Goal: Use online tool/utility: Use online tool/utility

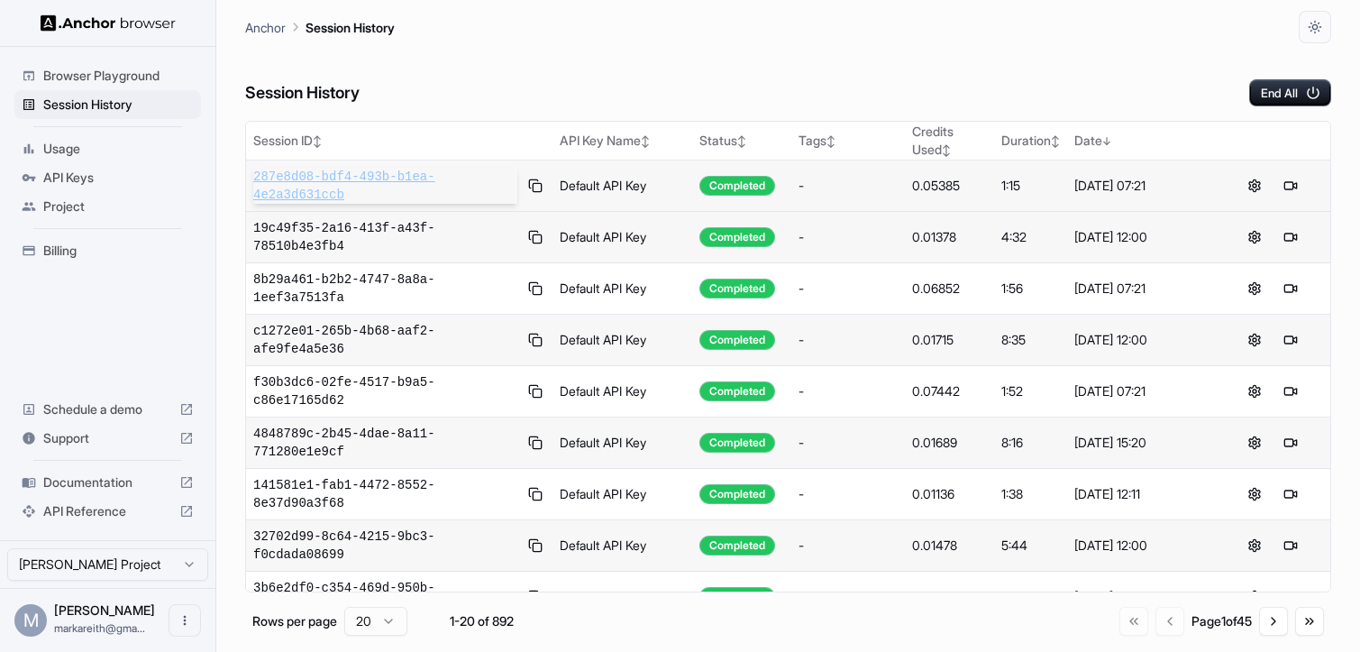
click at [416, 181] on span "287e8d08-bdf4-493b-b1ea-4e2a3d631ccb" at bounding box center [385, 186] width 264 height 36
click at [294, 184] on span "287e8d08-bdf4-493b-b1ea-4e2a3d631ccb" at bounding box center [385, 186] width 264 height 36
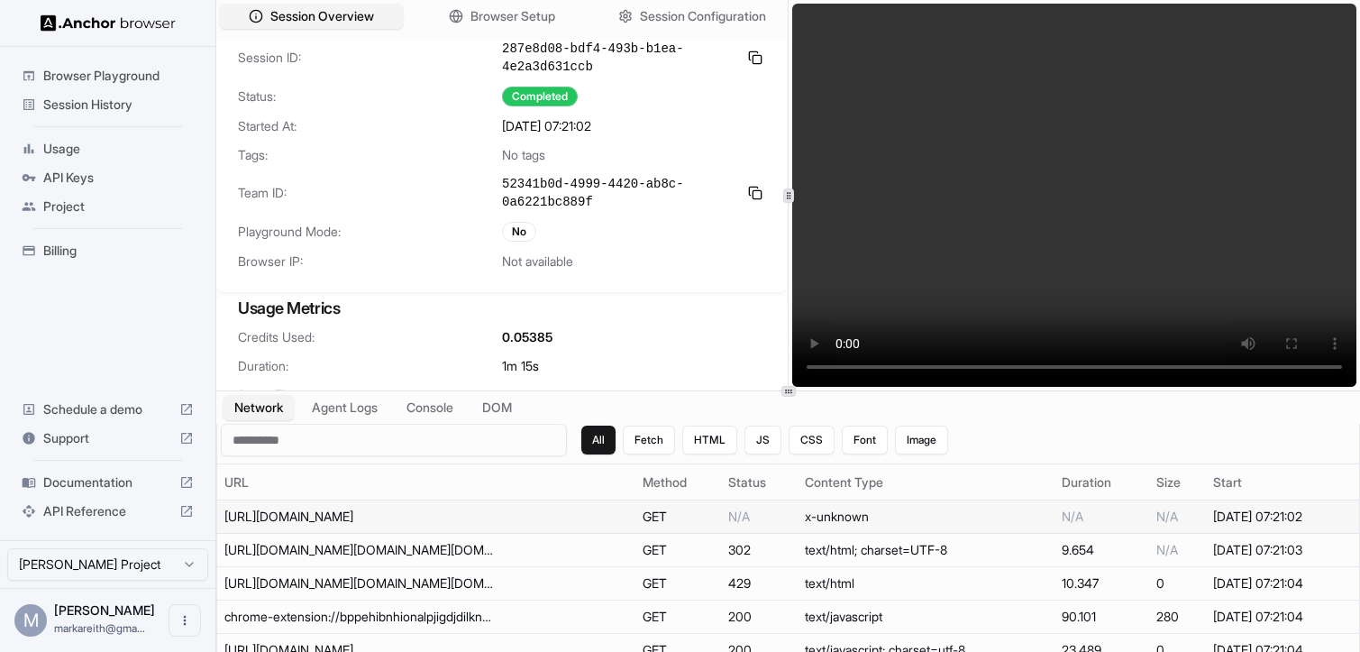
click at [300, 515] on div "[URL][DOMAIN_NAME]" at bounding box center [359, 517] width 270 height 18
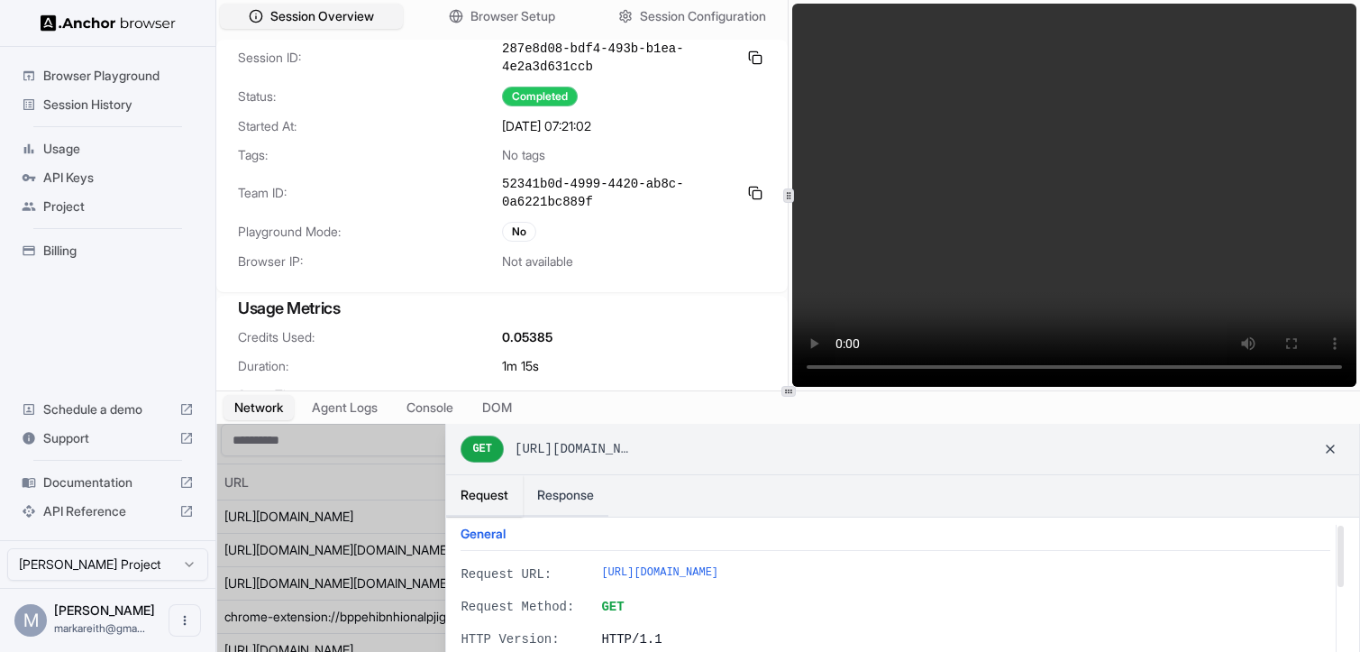
click at [642, 319] on h3 "Usage Metrics" at bounding box center [502, 308] width 528 height 25
click at [1338, 451] on button at bounding box center [1330, 449] width 29 height 29
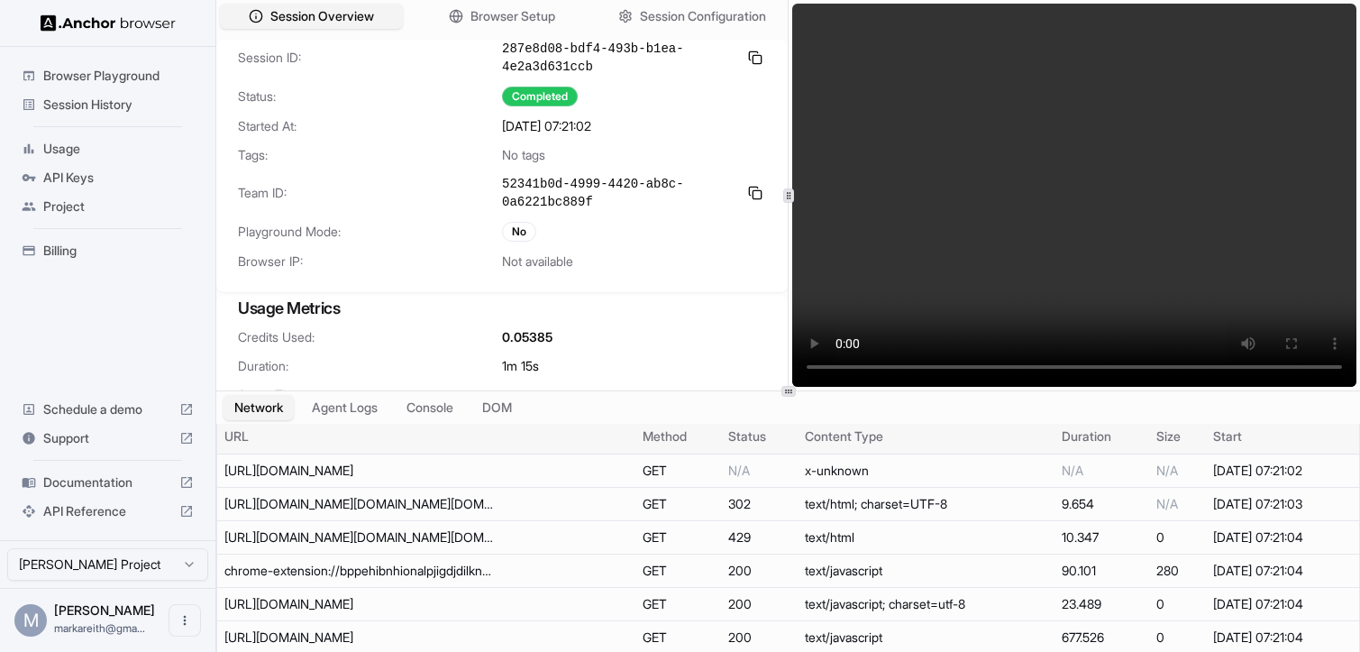
scroll to position [50, 0]
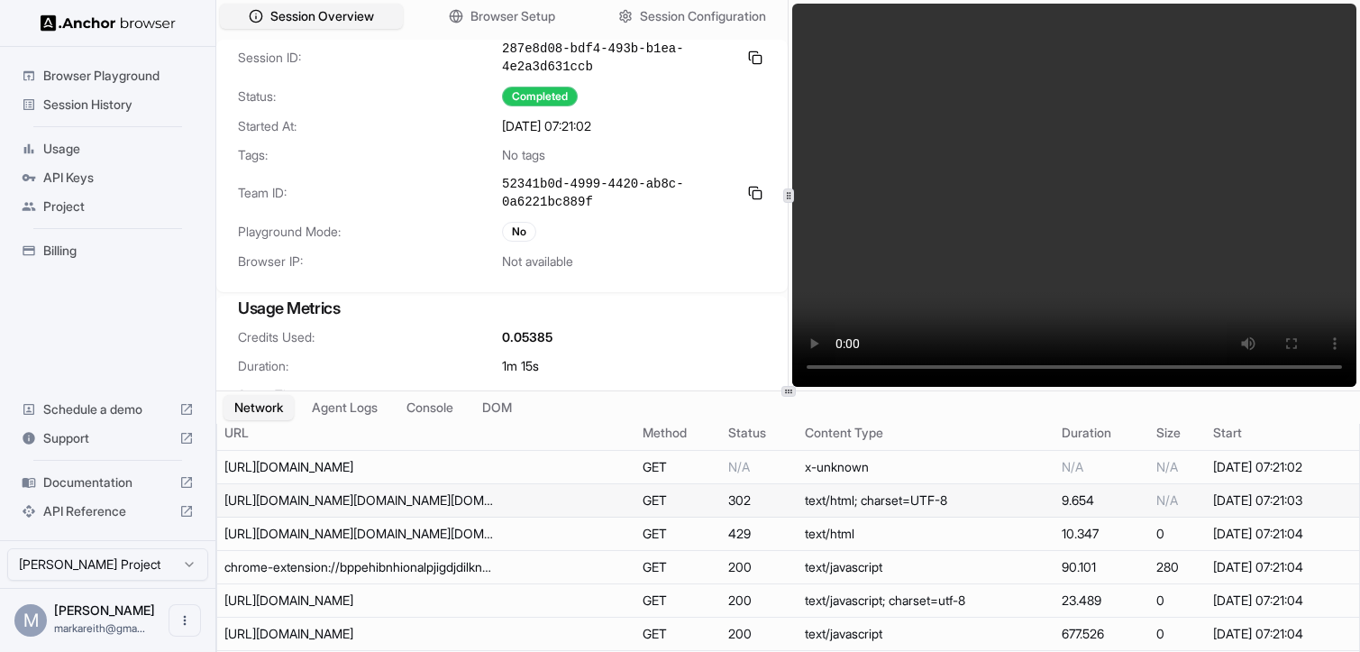
click at [503, 497] on td "https://www.google.com/search?q=htps%3A%2F%2Fchatbot.com&oq=htps%3A%2F%2Fchatbo…" at bounding box center [426, 500] width 418 height 33
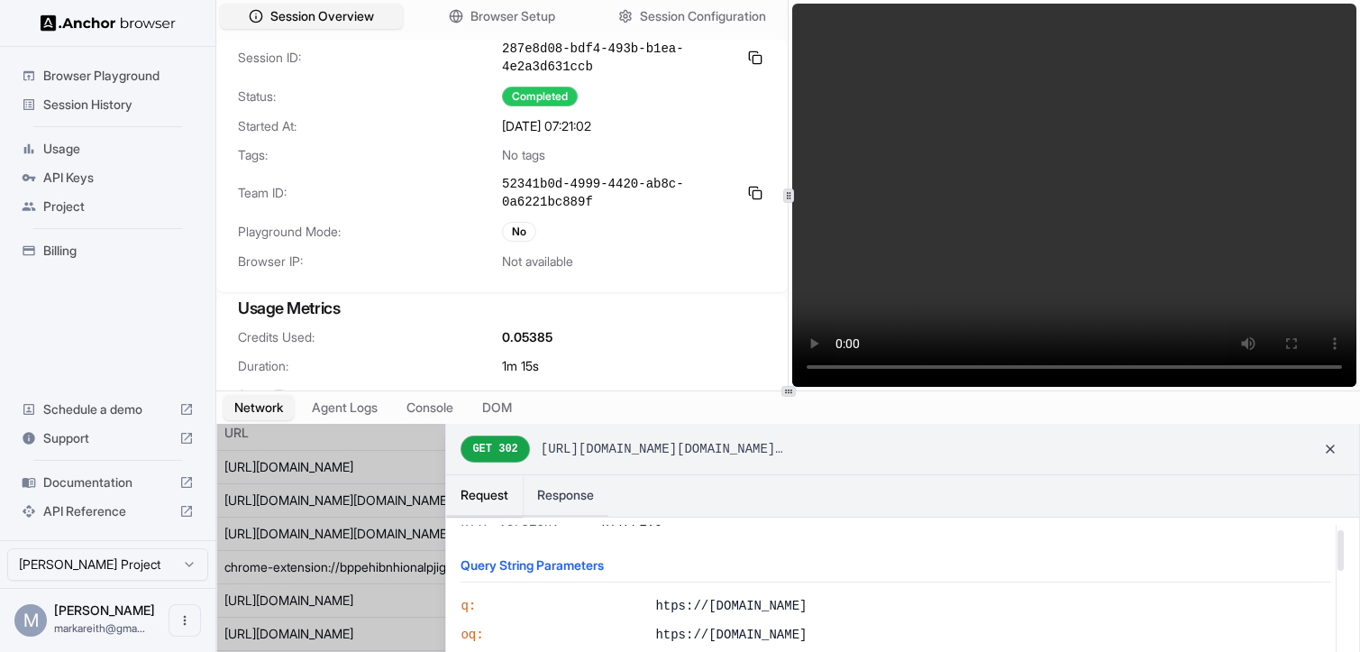
scroll to position [0, 0]
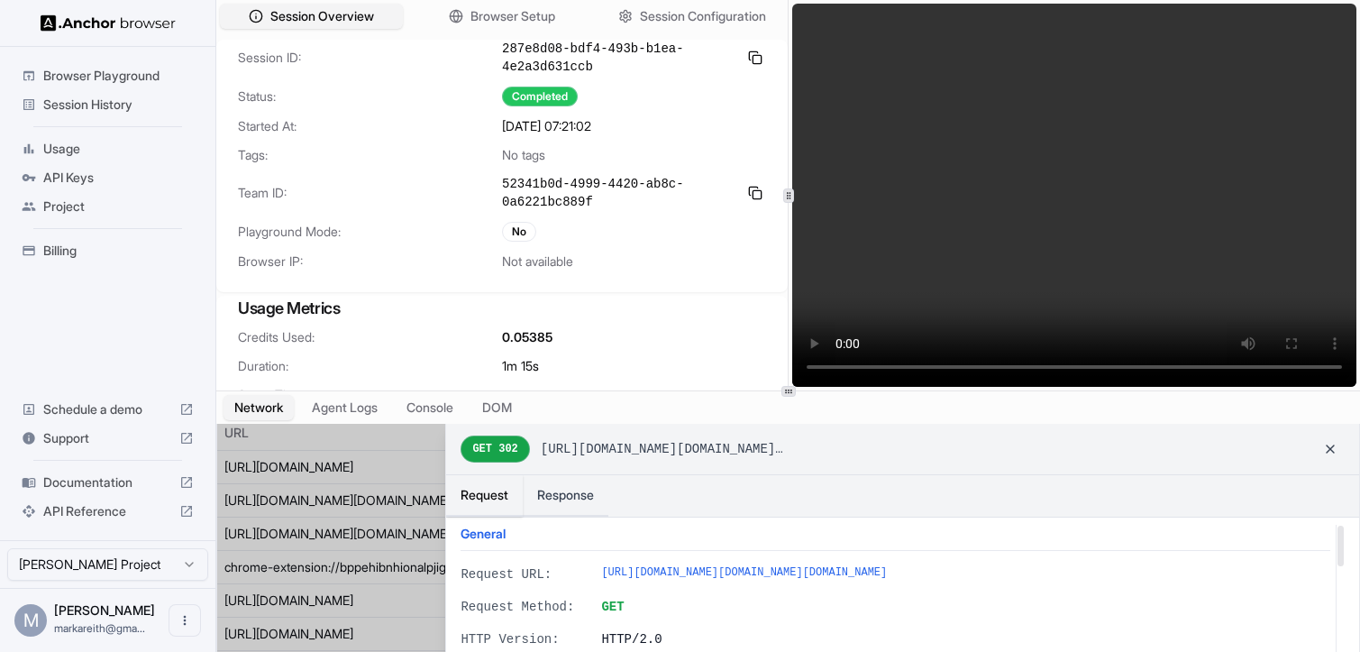
click at [377, 472] on div at bounding box center [788, 554] width 1142 height 260
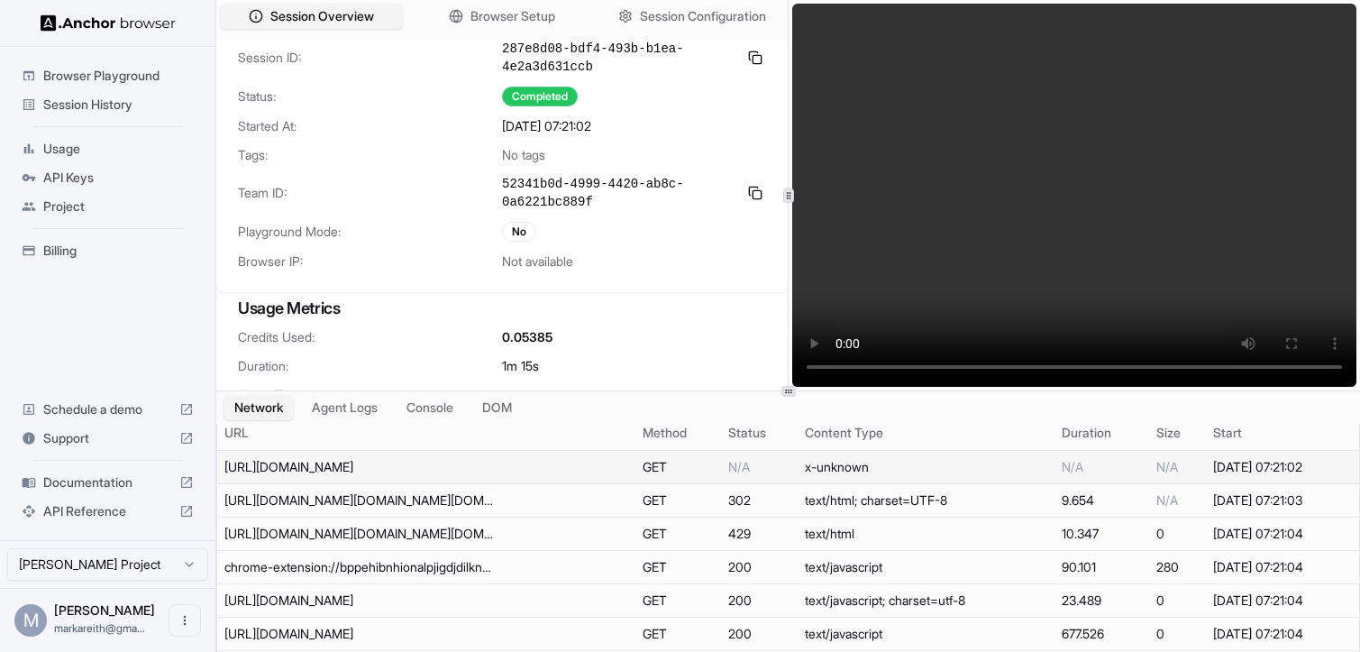
click at [341, 468] on div "https://chatbot.com/" at bounding box center [359, 467] width 270 height 18
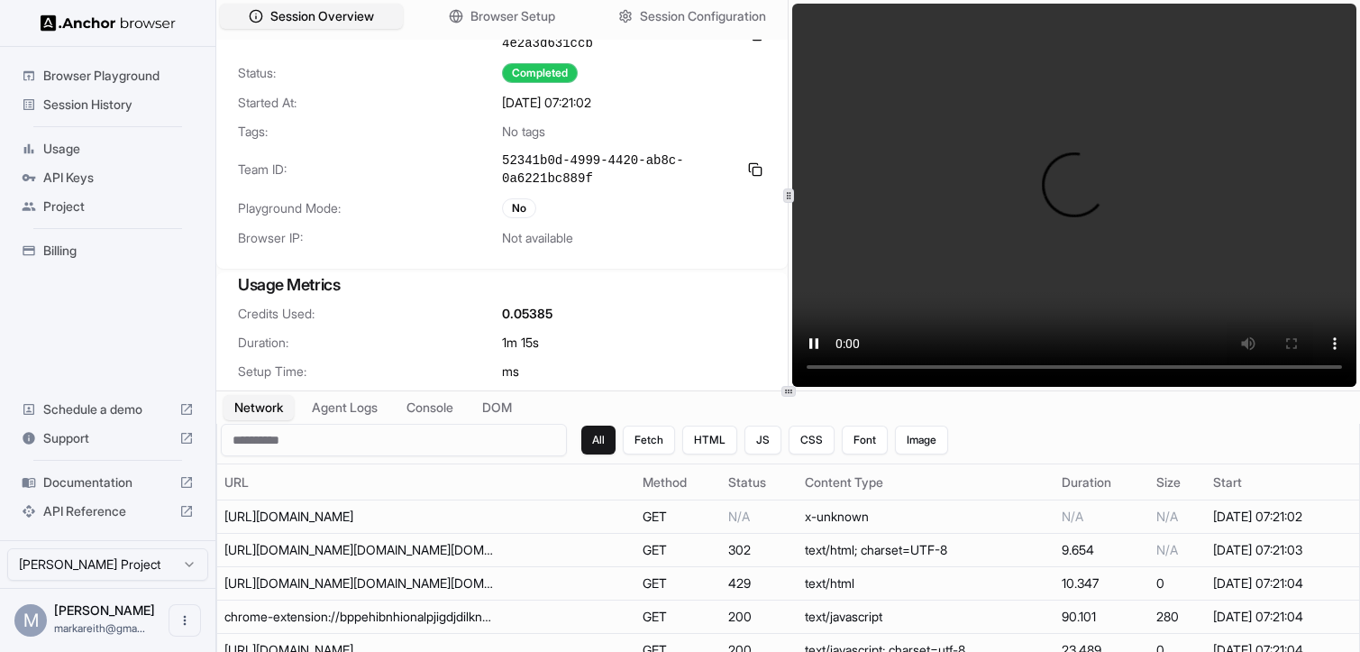
scroll to position [25, 0]
click at [646, 448] on button "Fetch" at bounding box center [649, 440] width 52 height 29
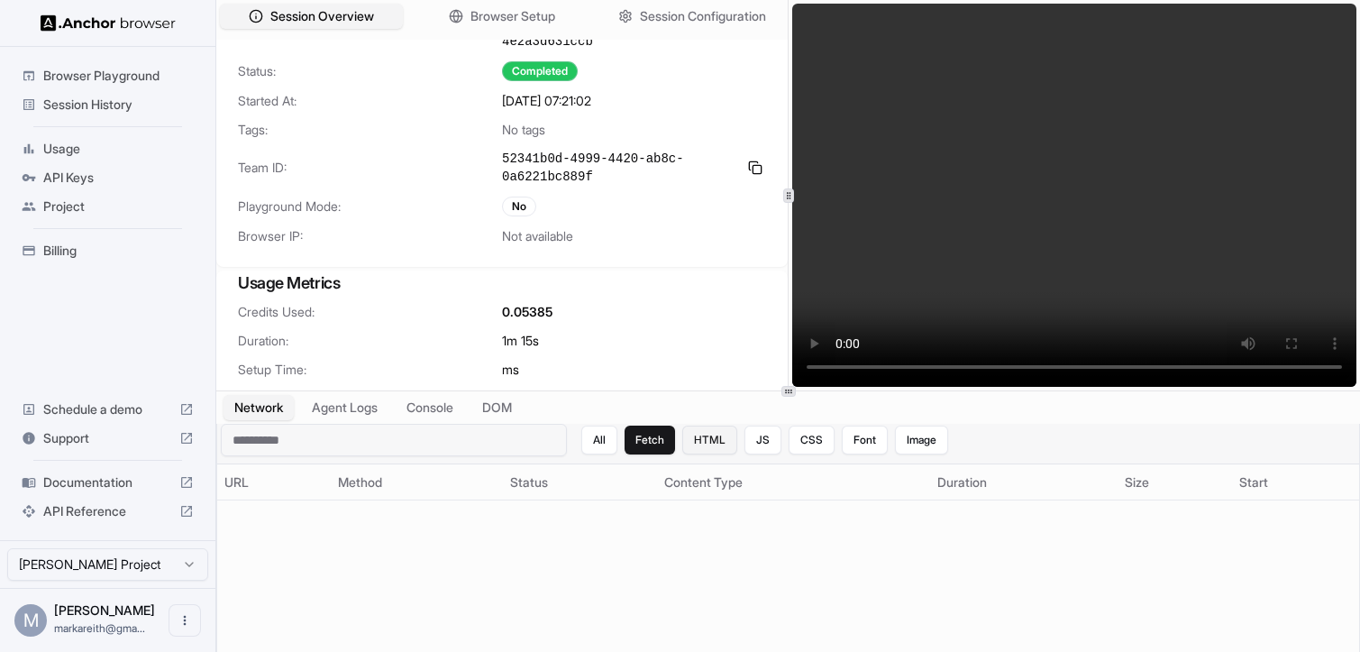
click at [714, 446] on button "HTML" at bounding box center [709, 440] width 55 height 29
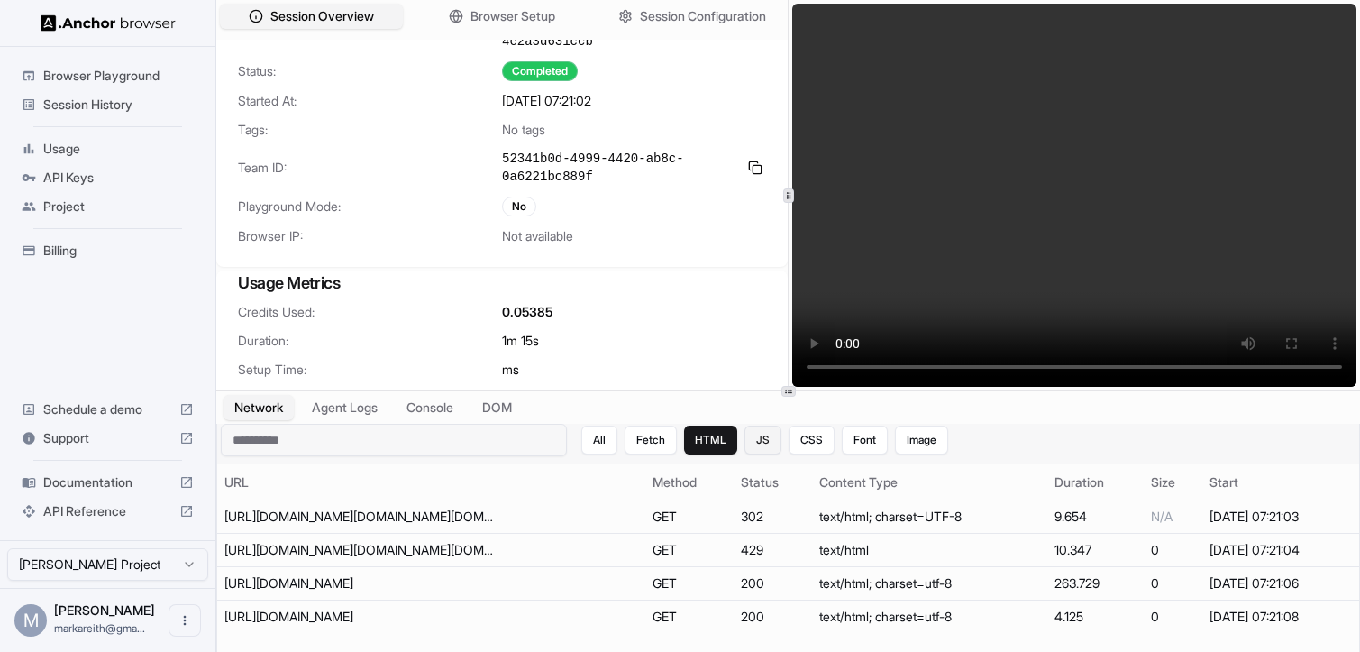
click at [766, 449] on button "JS" at bounding box center [763, 440] width 37 height 29
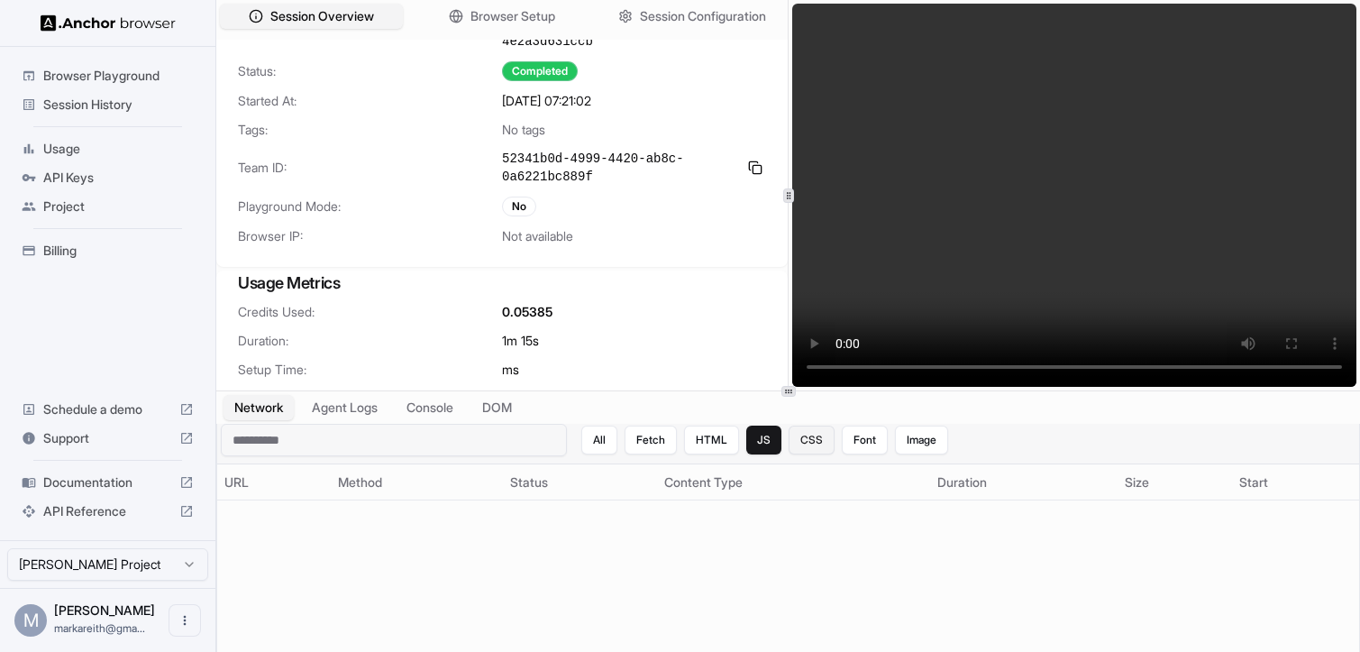
click at [815, 441] on button "CSS" at bounding box center [812, 440] width 46 height 29
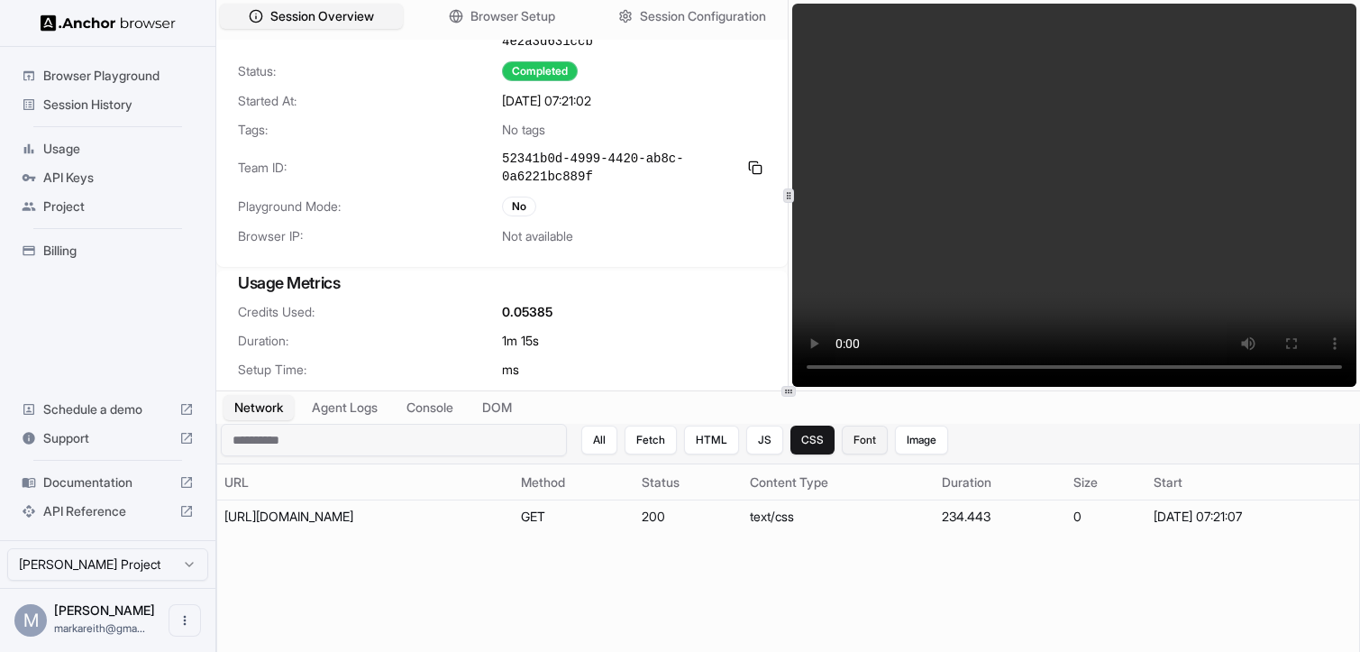
click at [871, 444] on button "Font" at bounding box center [865, 440] width 46 height 29
click at [916, 448] on button "Image" at bounding box center [921, 440] width 53 height 29
click at [609, 445] on button "All" at bounding box center [599, 440] width 36 height 29
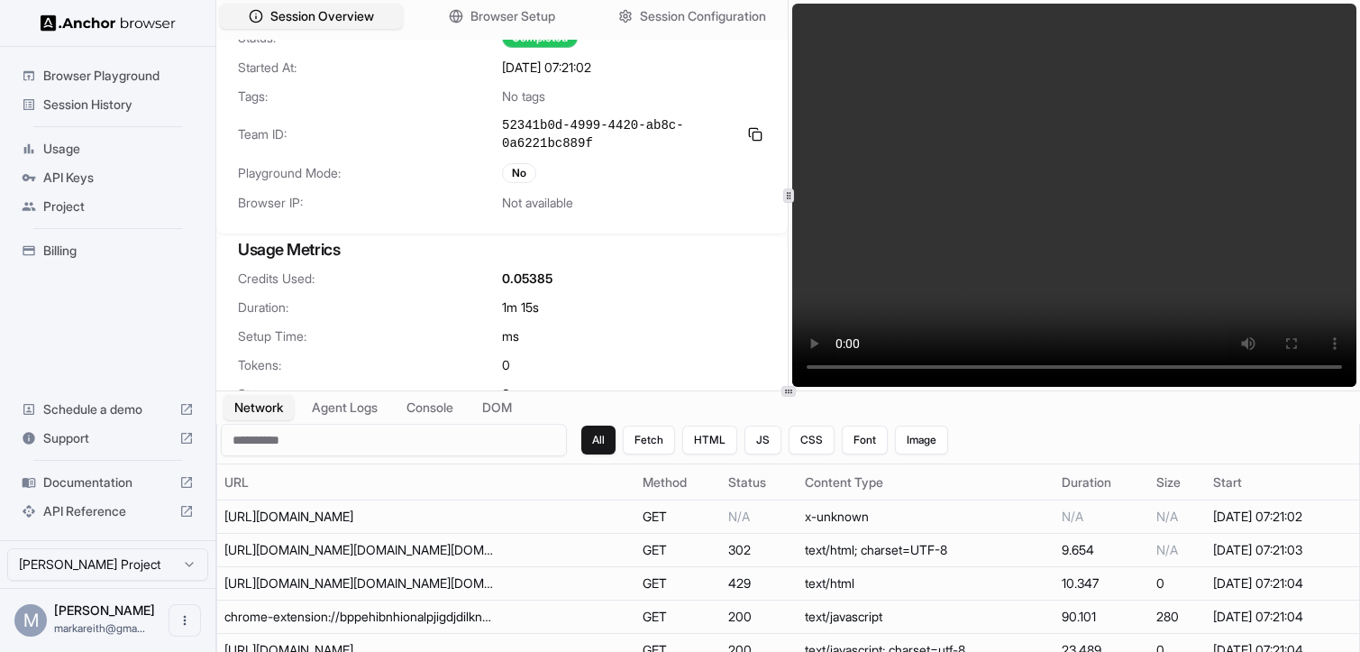
scroll to position [118, 0]
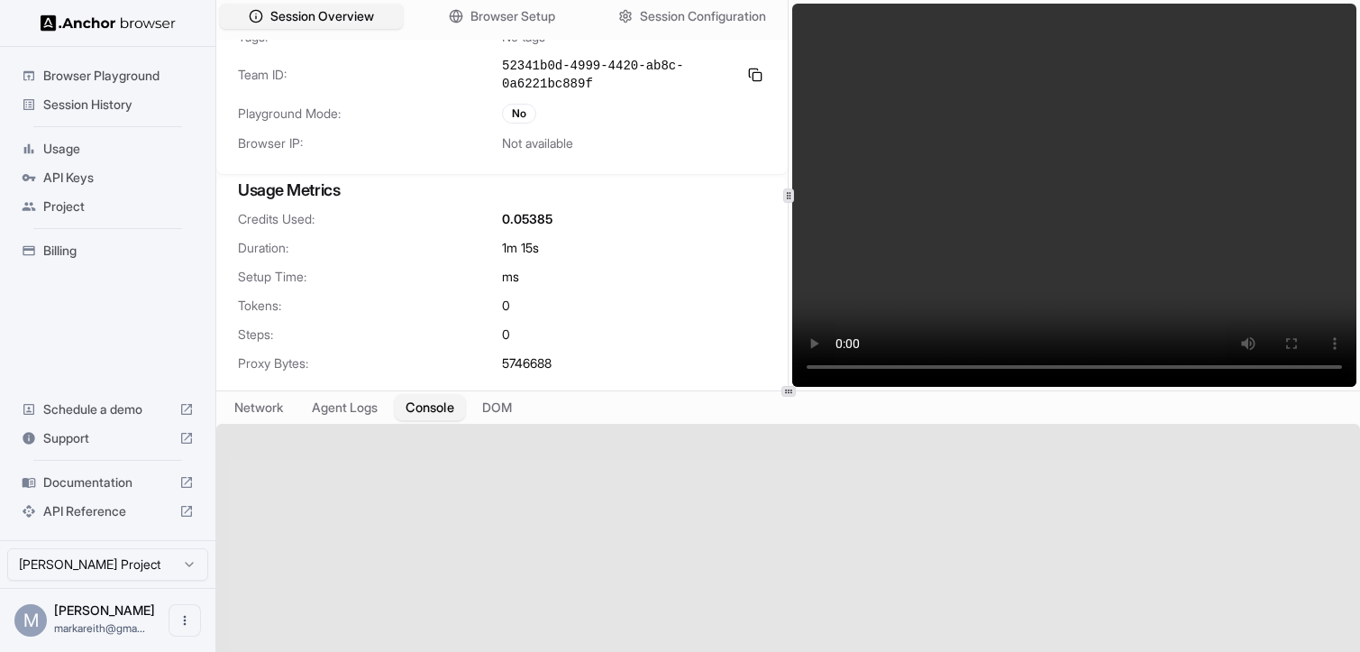
click at [444, 410] on button "Console" at bounding box center [430, 408] width 70 height 26
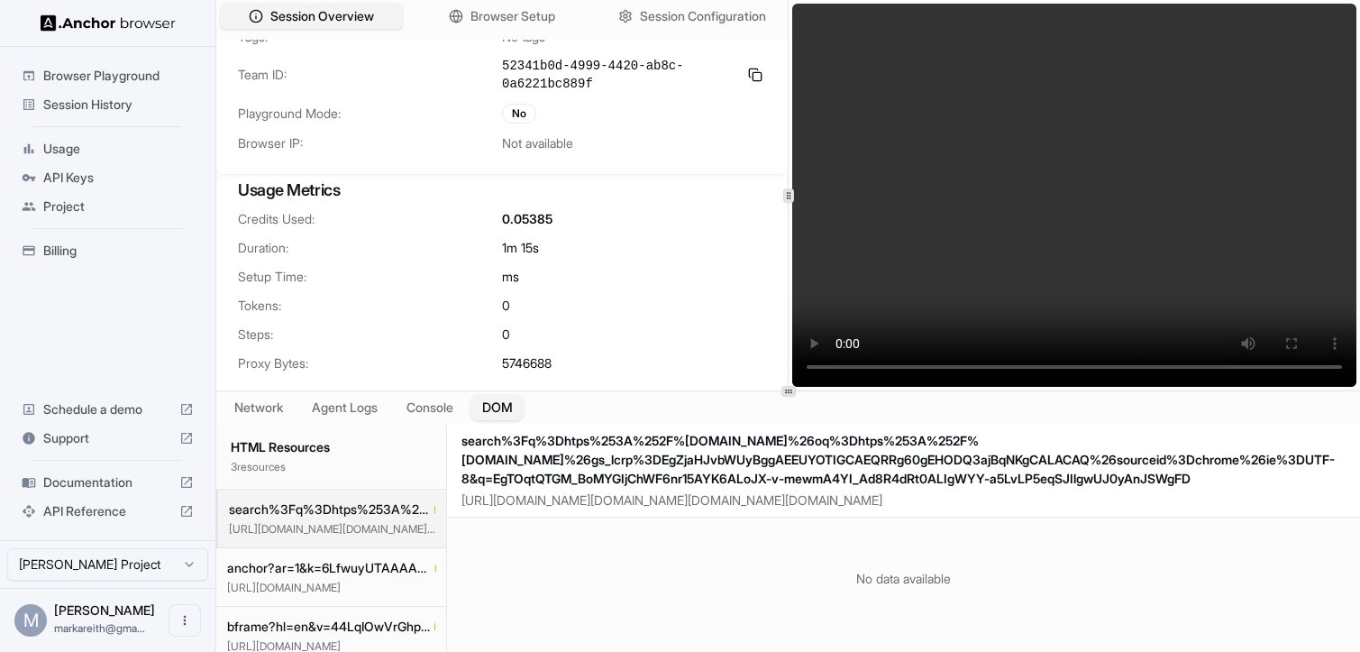
click at [507, 407] on button "DOM" at bounding box center [497, 408] width 53 height 26
